Goal: Task Accomplishment & Management: Complete application form

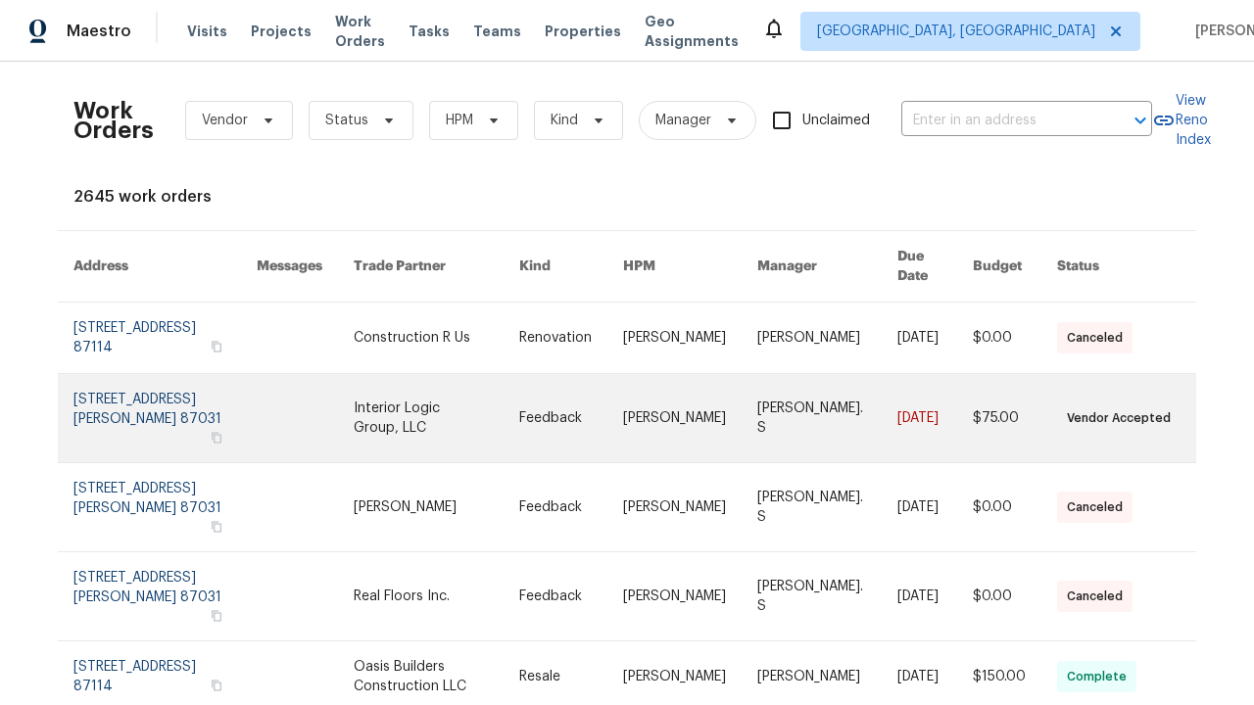
click at [623, 390] on link at bounding box center [571, 418] width 104 height 88
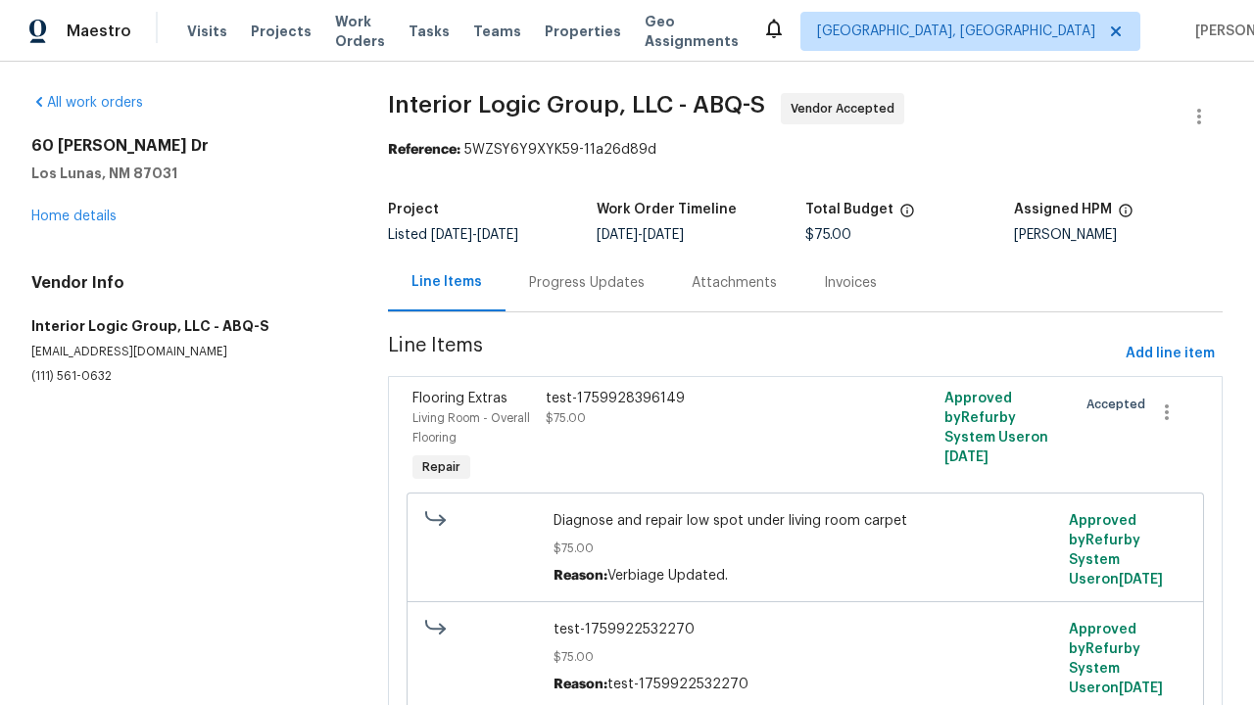
click at [804, 438] on div "test-1759928396149 $75.00" at bounding box center [706, 438] width 332 height 110
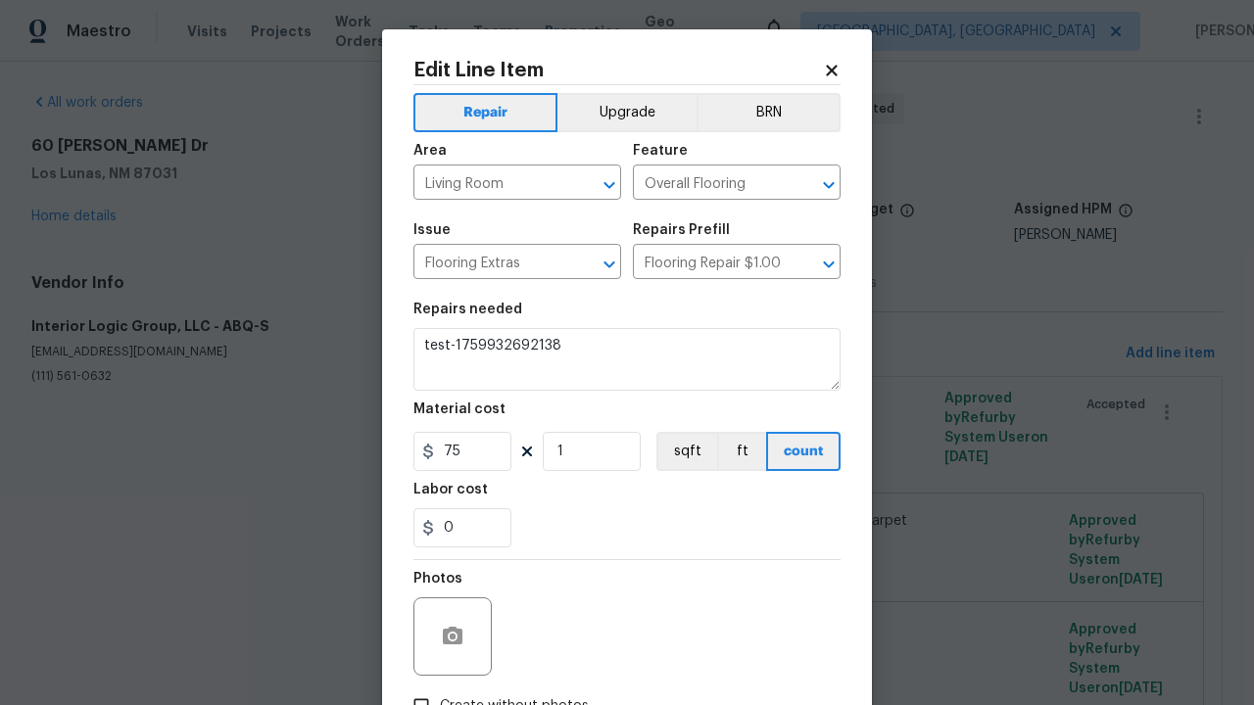
type textarea "test-1759928396149"
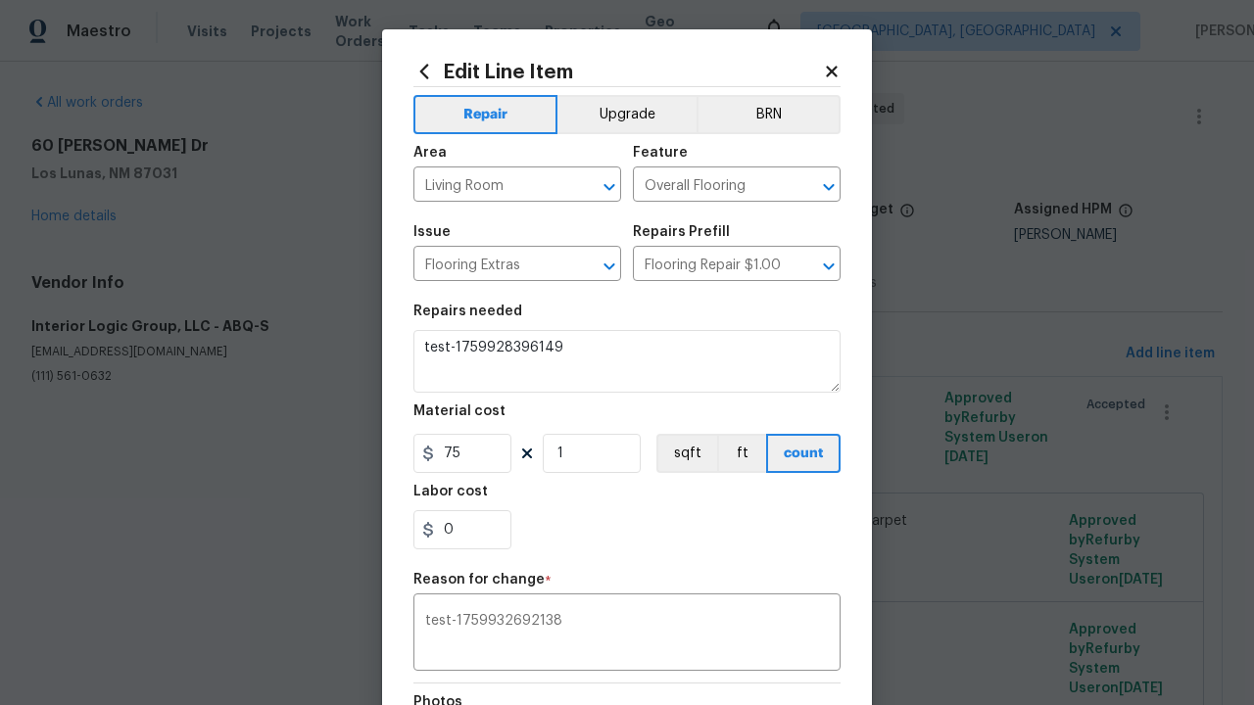
type textarea "test-1759932692138"
checkbox input "true"
